Goal: Task Accomplishment & Management: Complete application form

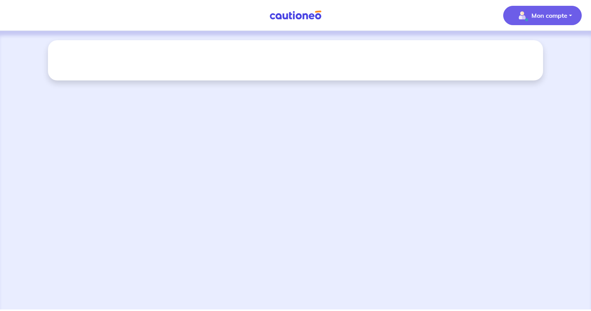
click at [523, 20] on img "button" at bounding box center [522, 15] width 12 height 12
click at [524, 51] on link "Mes informations" at bounding box center [535, 48] width 62 height 12
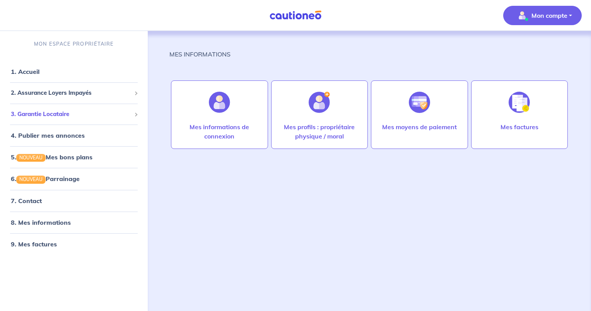
click at [68, 113] on span "3. Garantie Locataire" at bounding box center [71, 114] width 120 height 9
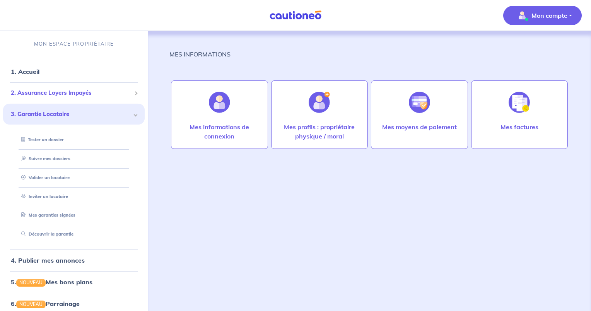
click at [58, 101] on li "2. Assurance Loyers Impayés Souscrire Suivre mes dossiers Mes contrats signés […" at bounding box center [74, 92] width 142 height 21
click at [71, 91] on span "2. Assurance Loyers Impayés" at bounding box center [71, 93] width 120 height 9
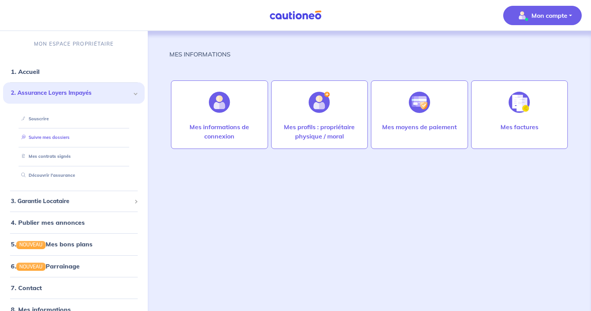
click at [56, 135] on link "Suivre mes dossiers" at bounding box center [43, 137] width 51 height 5
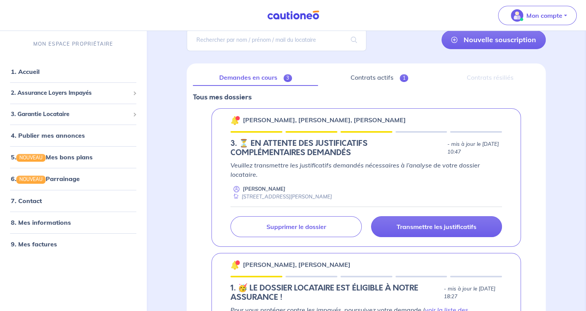
scroll to position [62, 0]
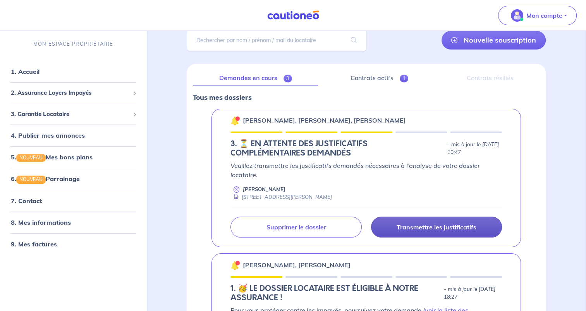
click at [434, 224] on p "Transmettre les justificatifs" at bounding box center [436, 227] width 80 height 8
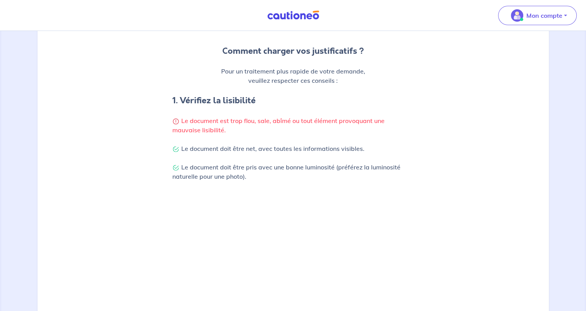
scroll to position [243, 0]
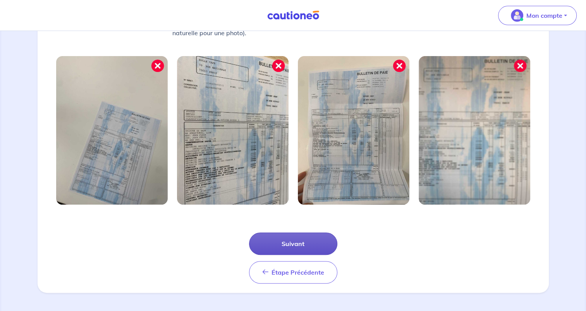
click at [282, 245] on button "Suivant" at bounding box center [293, 244] width 88 height 22
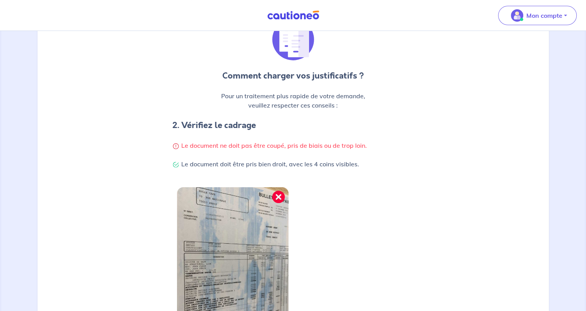
scroll to position [206, 0]
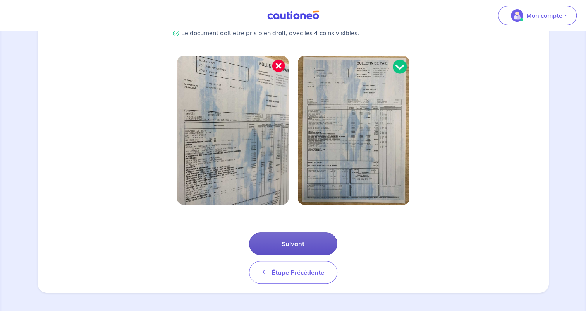
click at [291, 238] on button "Suivant" at bounding box center [293, 244] width 88 height 22
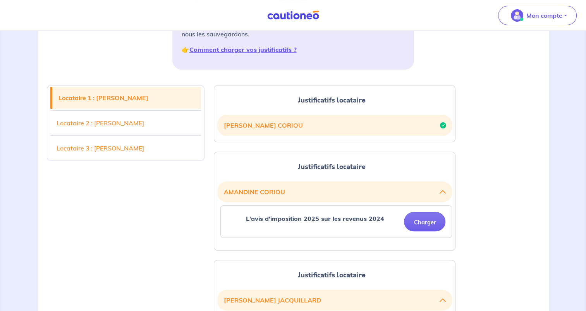
scroll to position [149, 0]
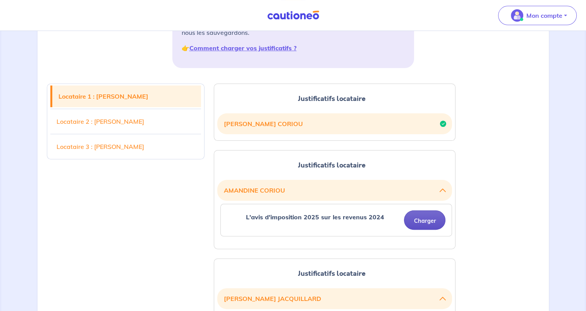
click at [419, 221] on button "Charger" at bounding box center [424, 220] width 41 height 19
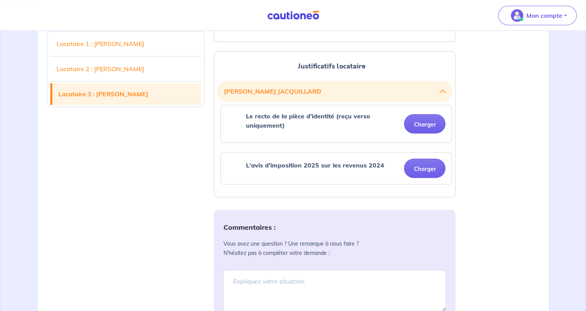
scroll to position [367, 0]
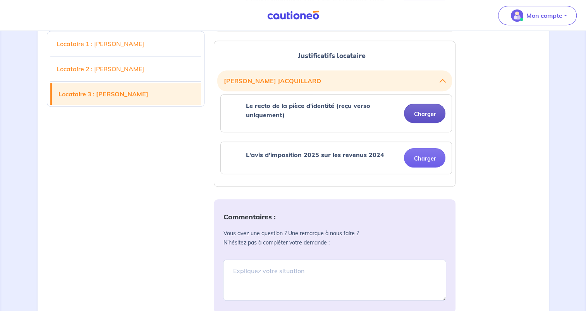
click at [430, 119] on button "Charger" at bounding box center [424, 113] width 41 height 19
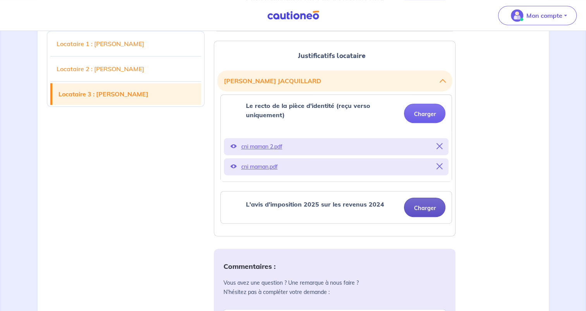
click at [429, 208] on button "Charger" at bounding box center [424, 207] width 41 height 19
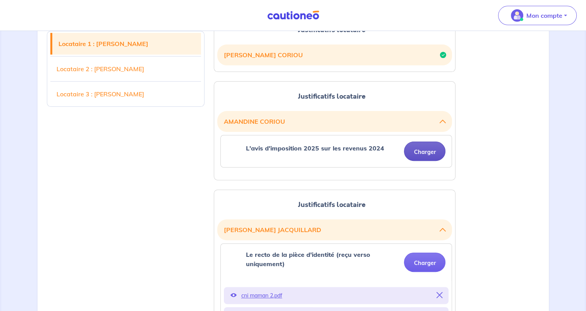
scroll to position [216, 0]
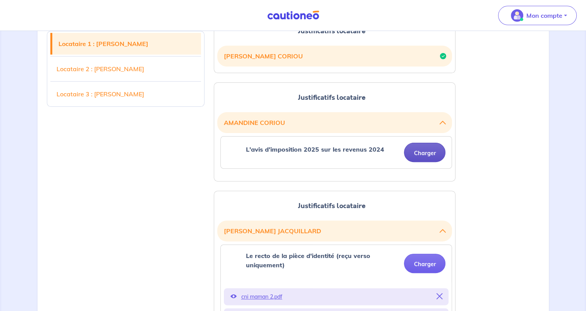
click at [418, 150] on button "Charger" at bounding box center [424, 152] width 41 height 19
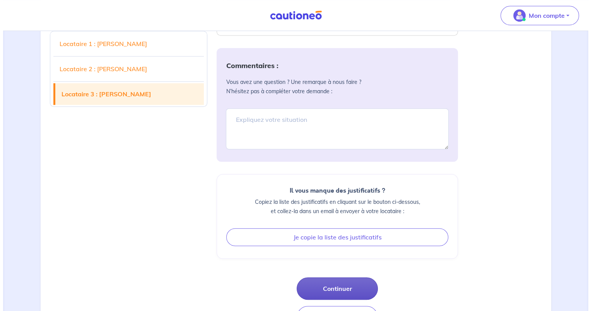
scroll to position [627, 0]
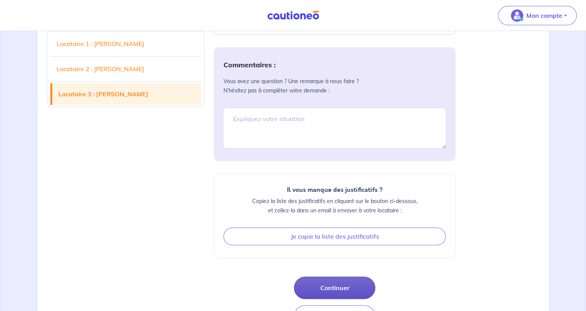
click at [338, 290] on button "Continuer" at bounding box center [334, 288] width 81 height 22
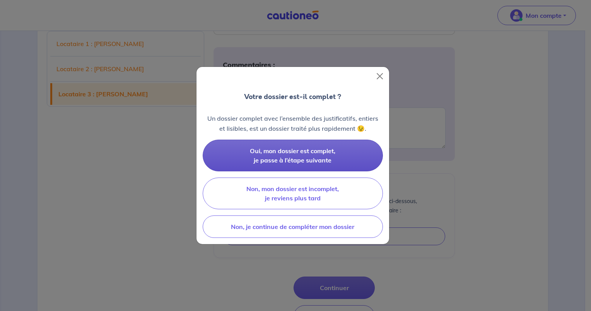
click at [284, 146] on button "Oui, mon dossier est complet, je passe à l’étape suivante" at bounding box center [293, 156] width 180 height 32
